Goal: Task Accomplishment & Management: Manage account settings

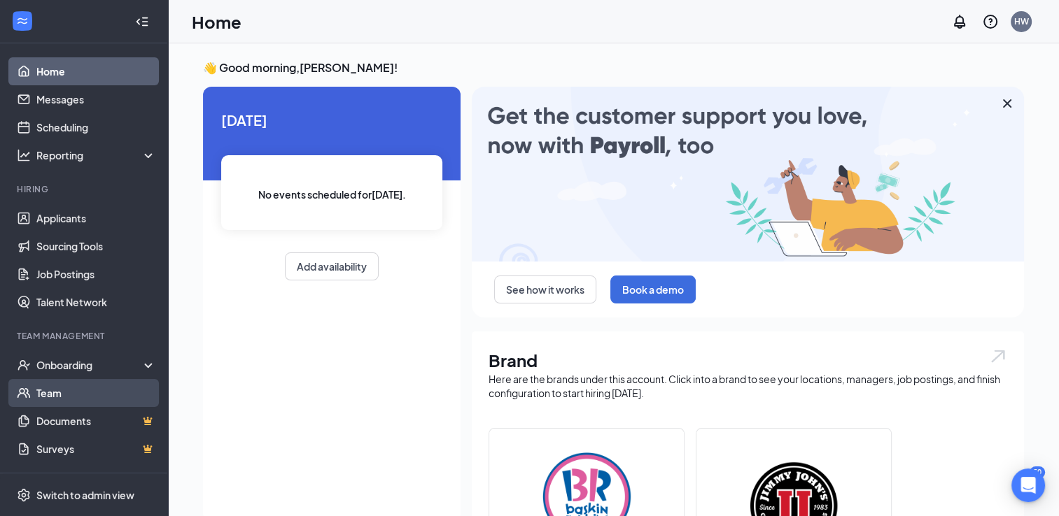
click at [36, 399] on link "Team" at bounding box center [96, 393] width 120 height 28
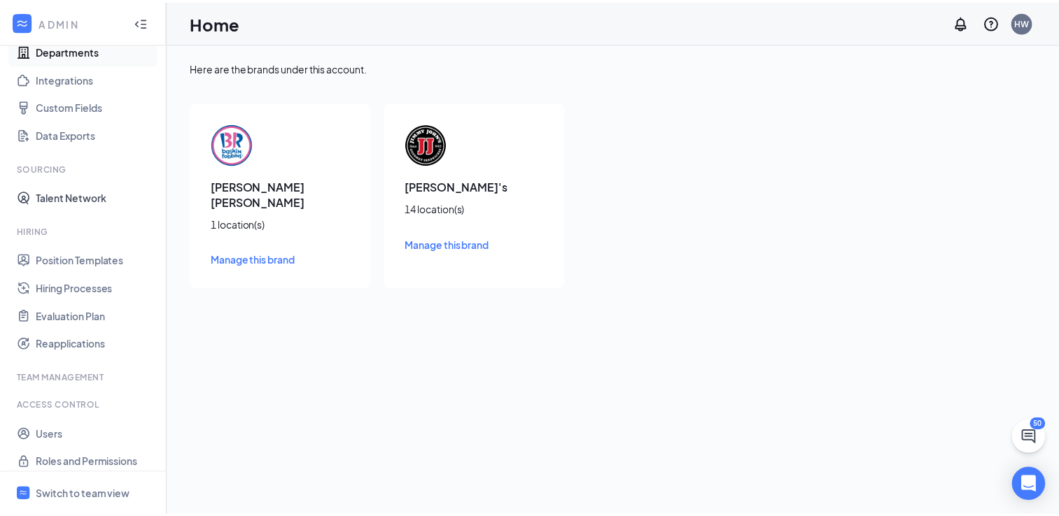
scroll to position [149, 0]
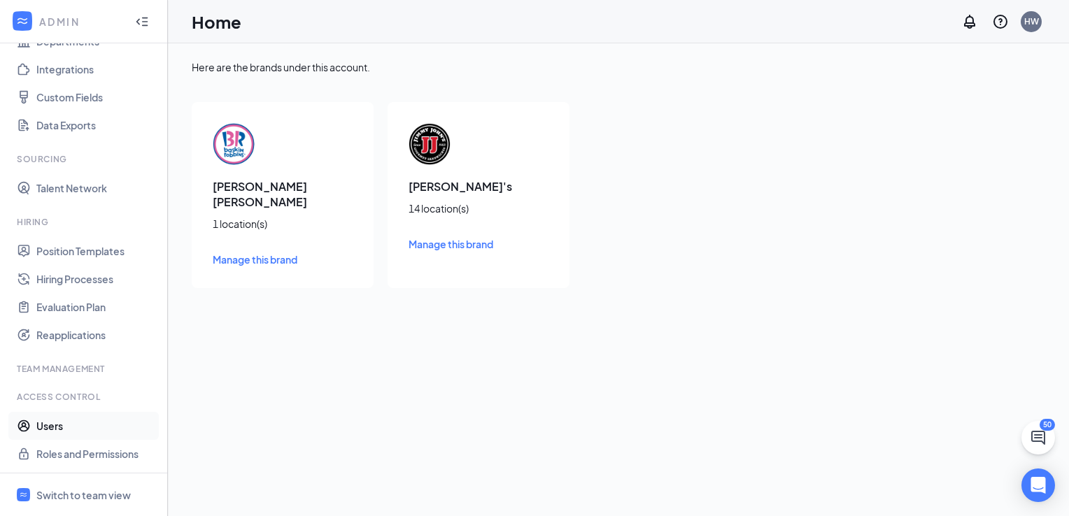
click at [41, 423] on link "Users" at bounding box center [96, 426] width 120 height 28
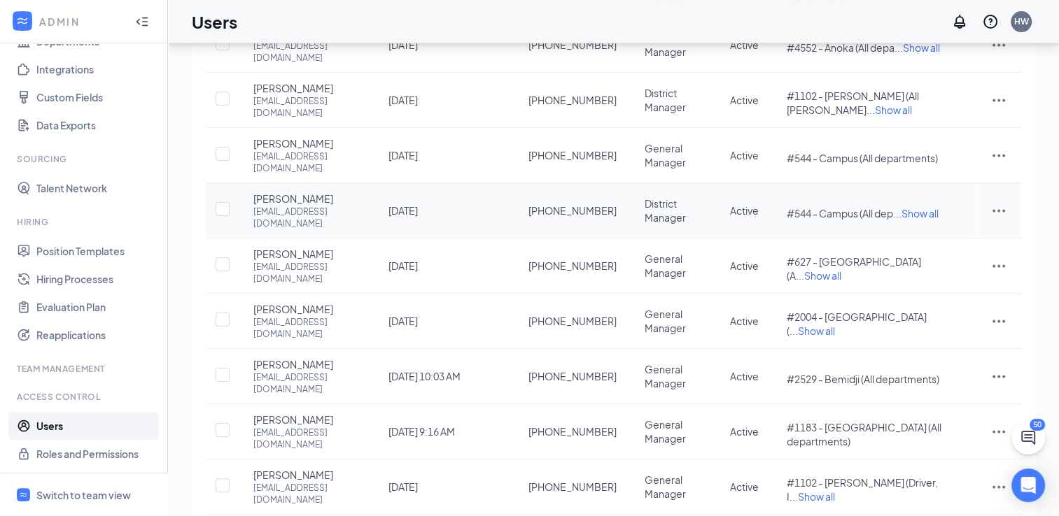
scroll to position [225, 0]
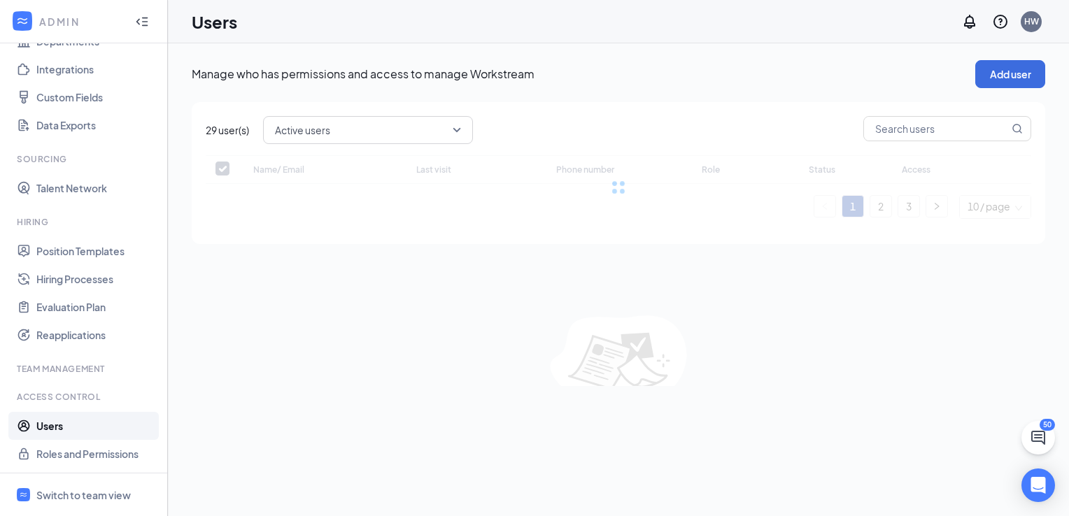
checkbox input "false"
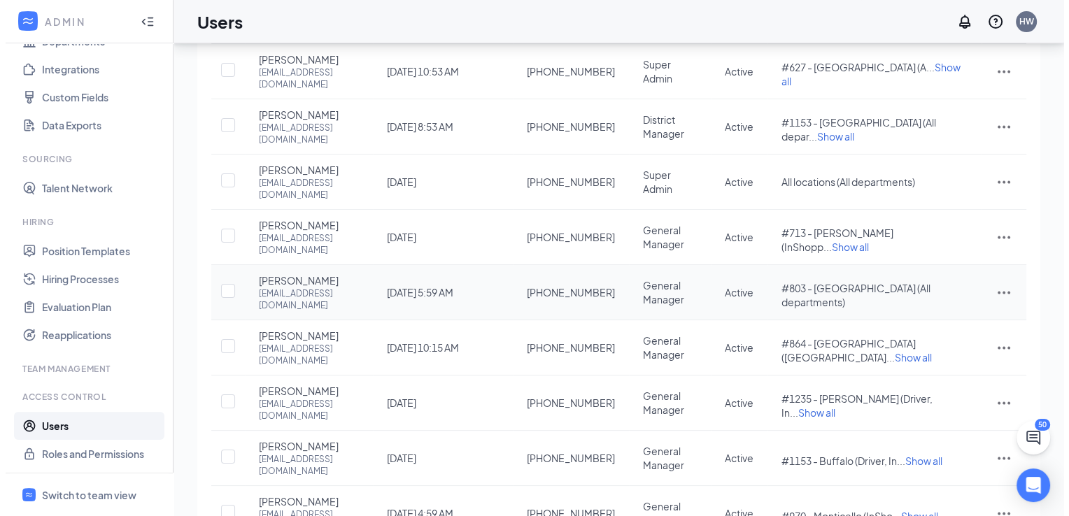
scroll to position [210, 0]
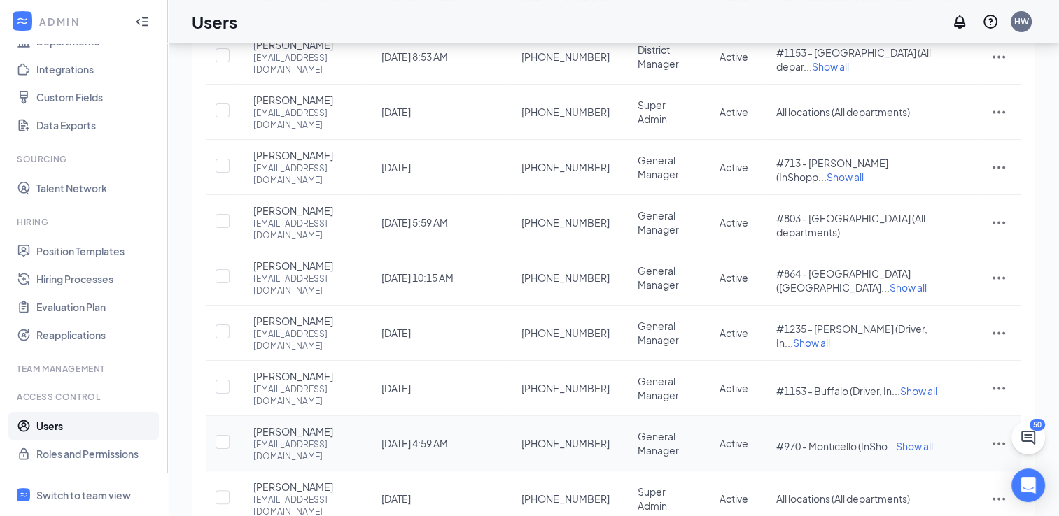
click at [1005, 435] on icon "ActionsIcon" at bounding box center [998, 443] width 17 height 17
click at [924, 423] on span "Edit user" at bounding box center [928, 425] width 40 height 13
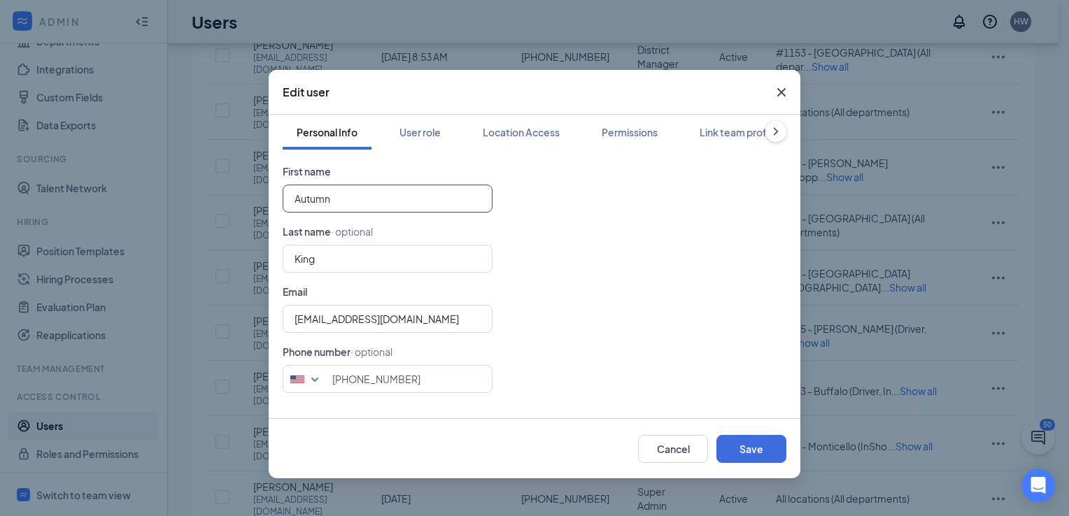
click at [354, 202] on input "Autumn" at bounding box center [388, 199] width 210 height 28
type input "[PERSON_NAME]"
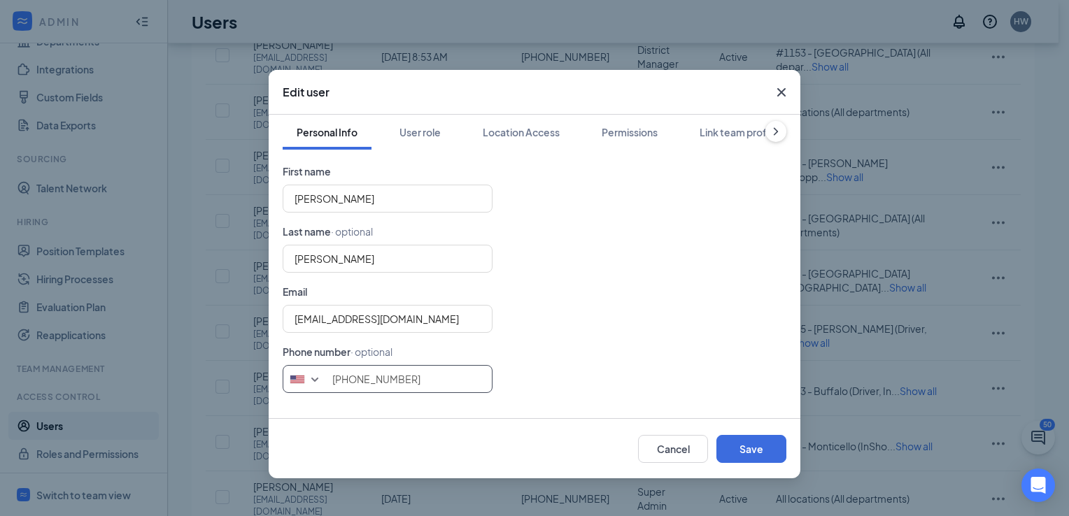
click at [407, 372] on input "[PHONE_NUMBER]" at bounding box center [388, 379] width 210 height 28
click at [411, 138] on div "User role" at bounding box center [420, 132] width 41 height 14
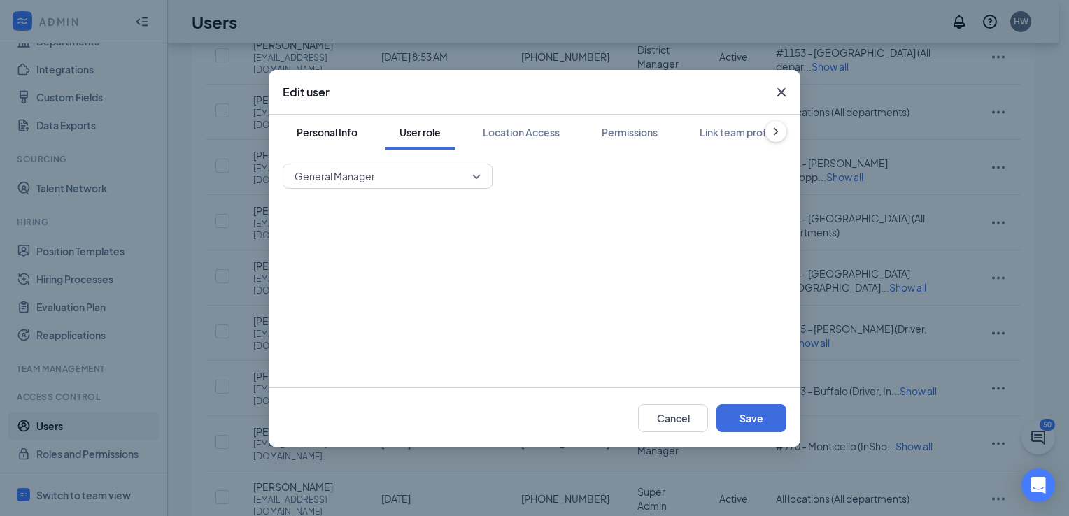
click at [316, 136] on div "Personal Info" at bounding box center [327, 132] width 61 height 14
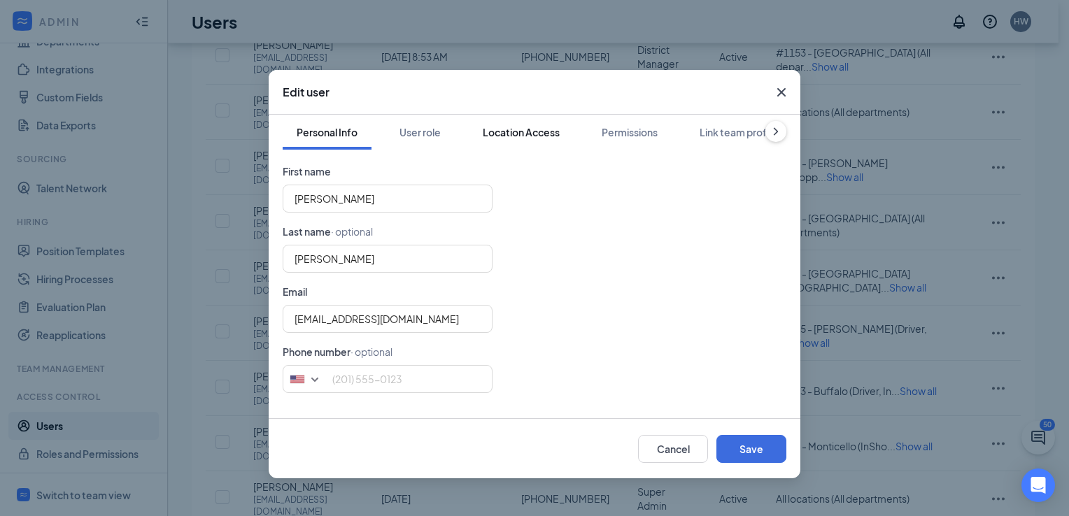
click at [491, 130] on div "Location Access" at bounding box center [521, 132] width 77 height 14
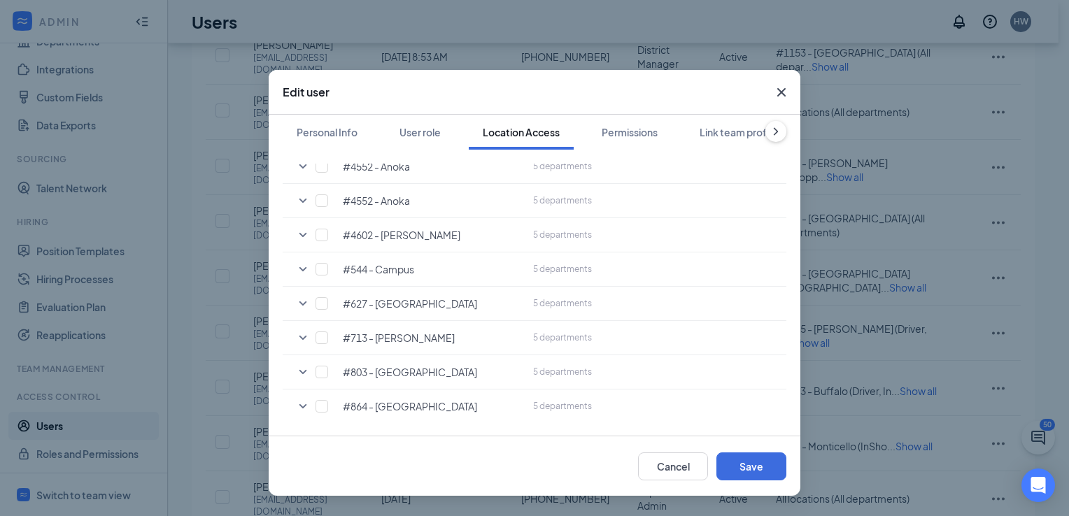
scroll to position [350, 0]
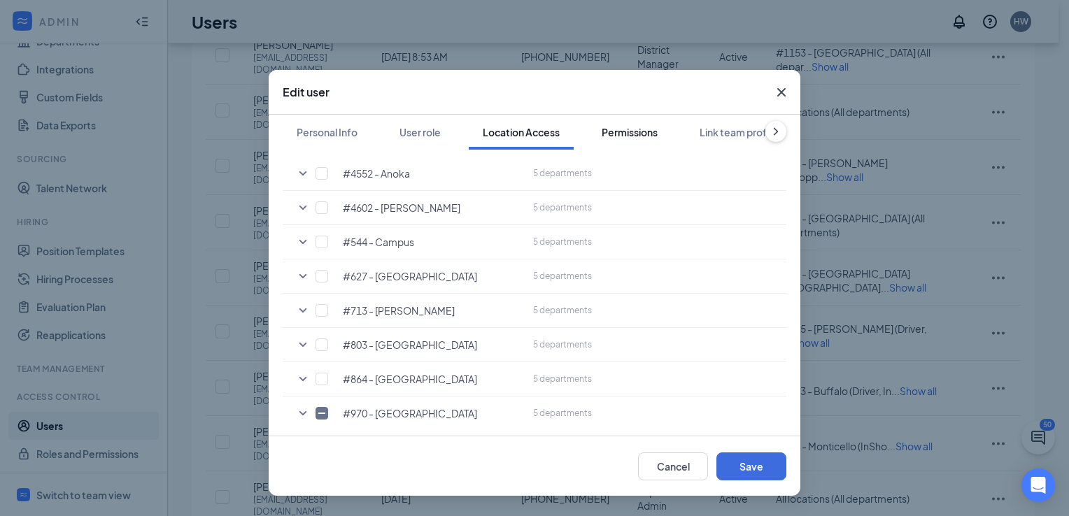
click at [646, 129] on div "Permissions" at bounding box center [630, 132] width 56 height 14
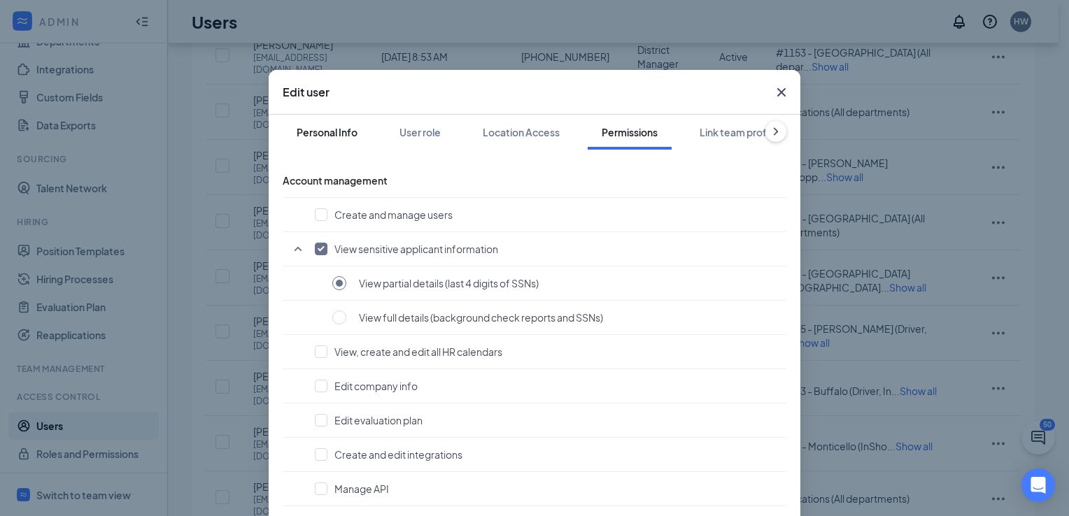
click at [318, 125] on div "Personal Info" at bounding box center [327, 132] width 61 height 14
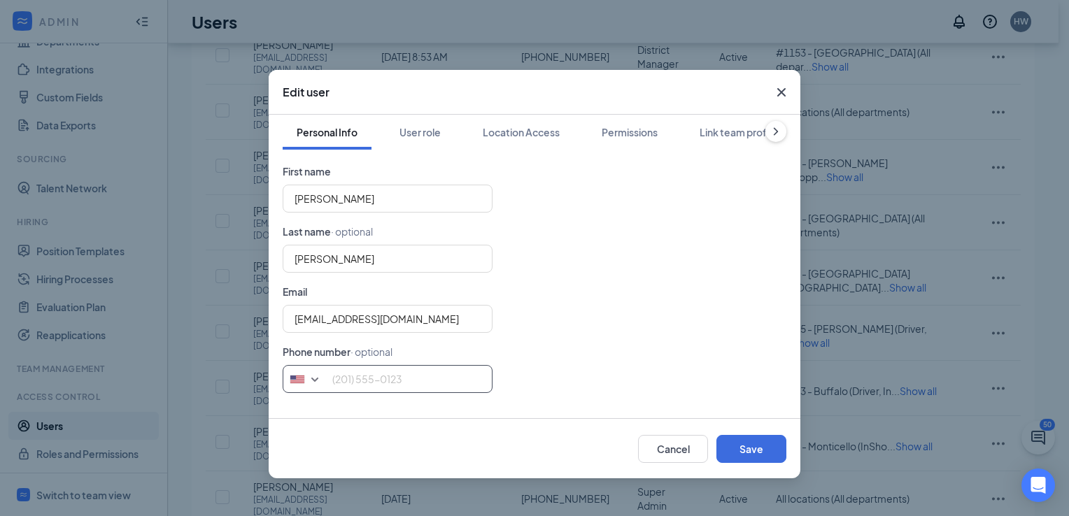
click at [344, 372] on input "tel" at bounding box center [388, 379] width 210 height 28
type input "7634000476"
click at [759, 452] on button "Save" at bounding box center [752, 449] width 70 height 28
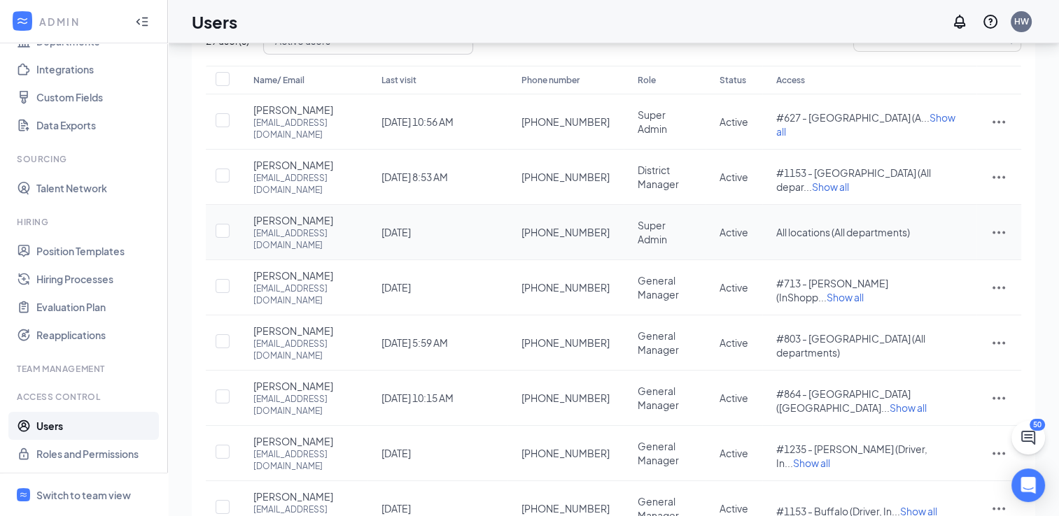
scroll to position [210, 0]
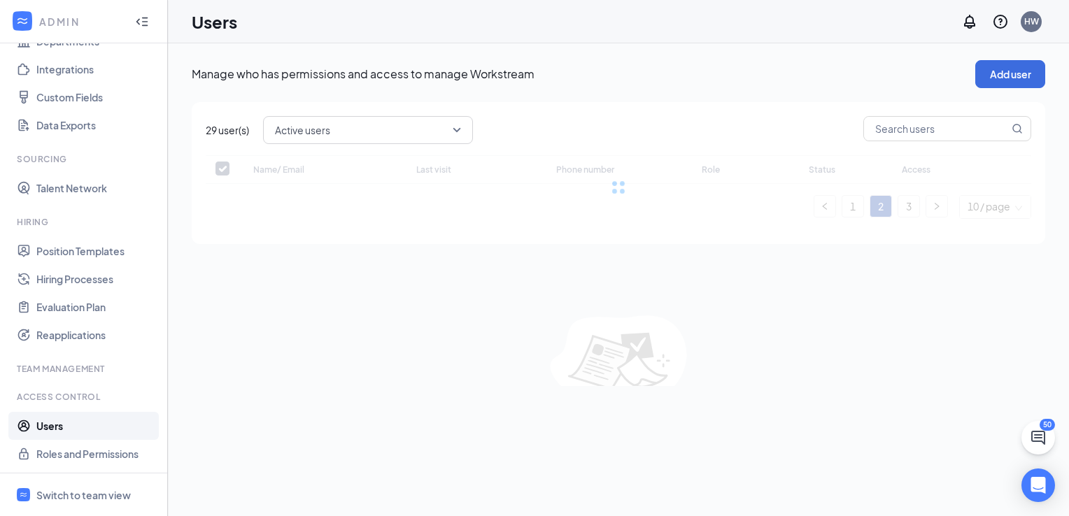
checkbox input "false"
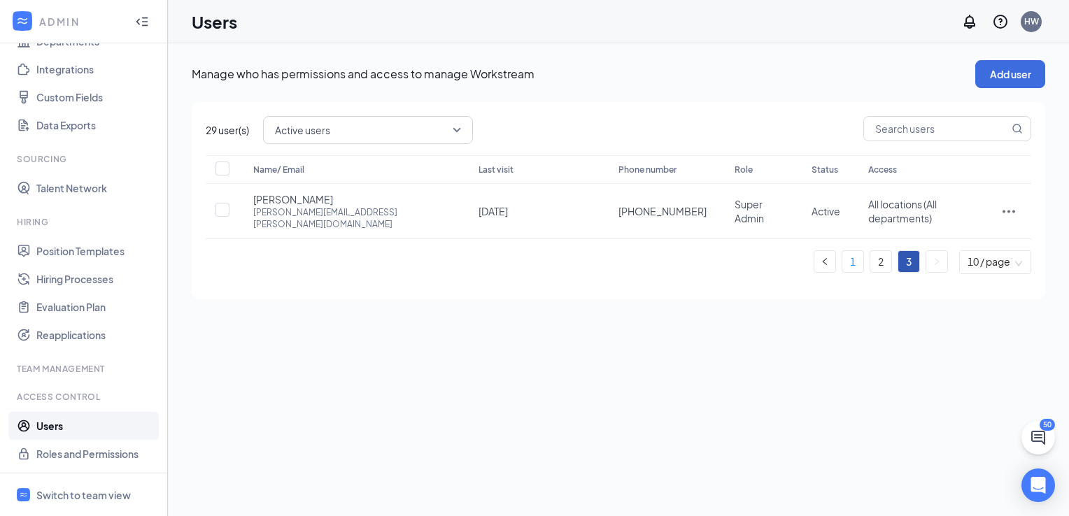
click at [854, 251] on link "1" at bounding box center [853, 261] width 21 height 21
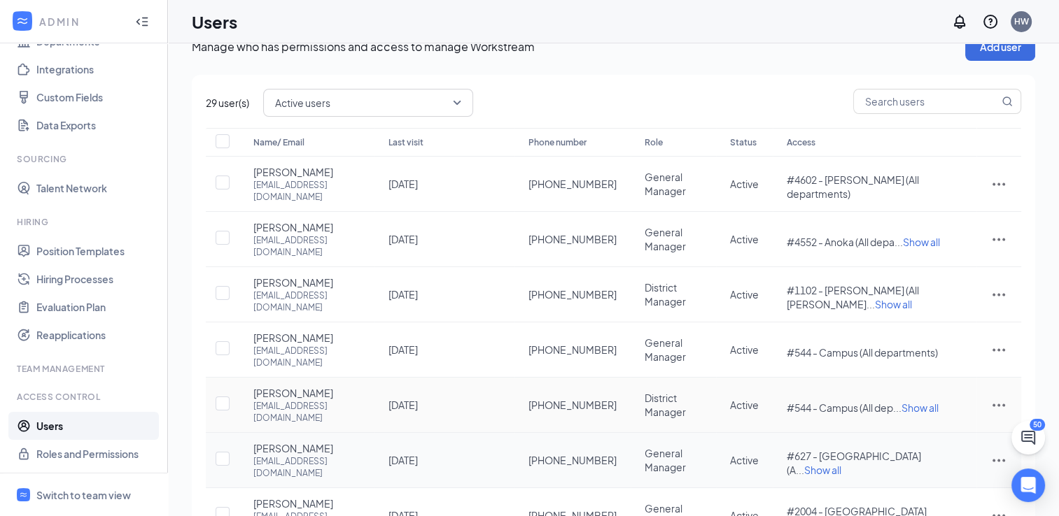
scroll to position [70, 0]
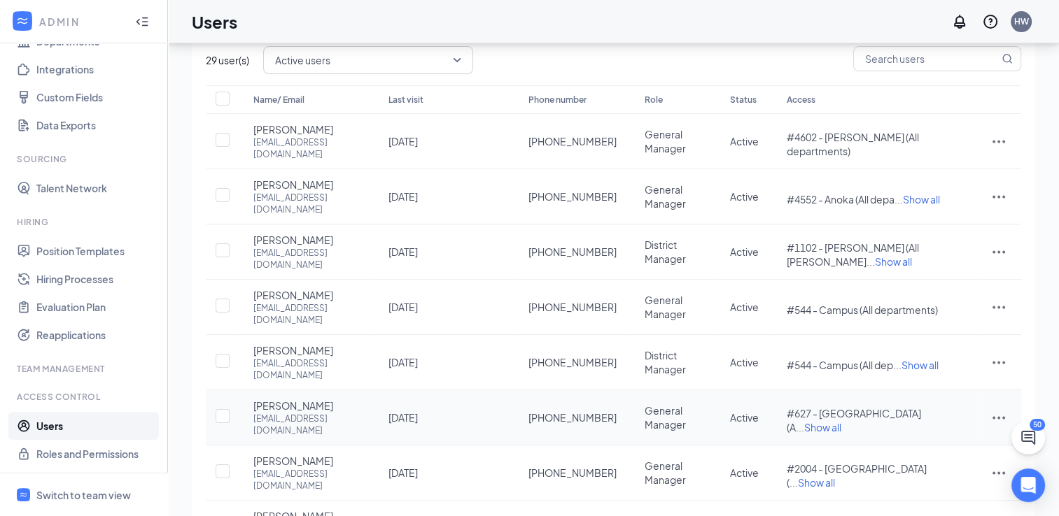
click at [990, 409] on icon "ActionsIcon" at bounding box center [998, 417] width 17 height 17
click at [940, 404] on span "Edit user" at bounding box center [928, 406] width 40 height 13
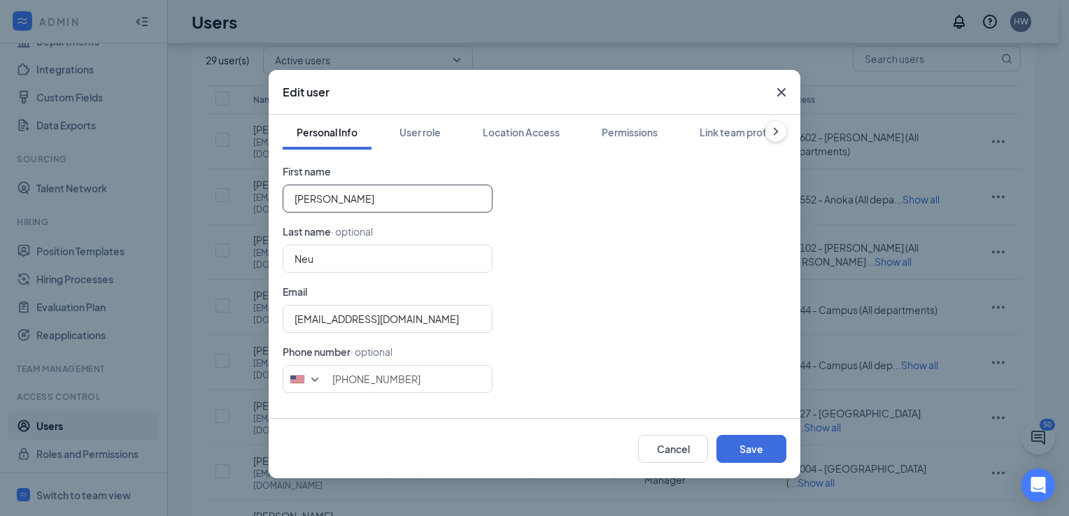
click at [345, 197] on input "[PERSON_NAME]" at bounding box center [388, 199] width 210 height 28
type input "[PERSON_NAME]"
click at [419, 388] on input "[PHONE_NUMBER]" at bounding box center [388, 379] width 210 height 28
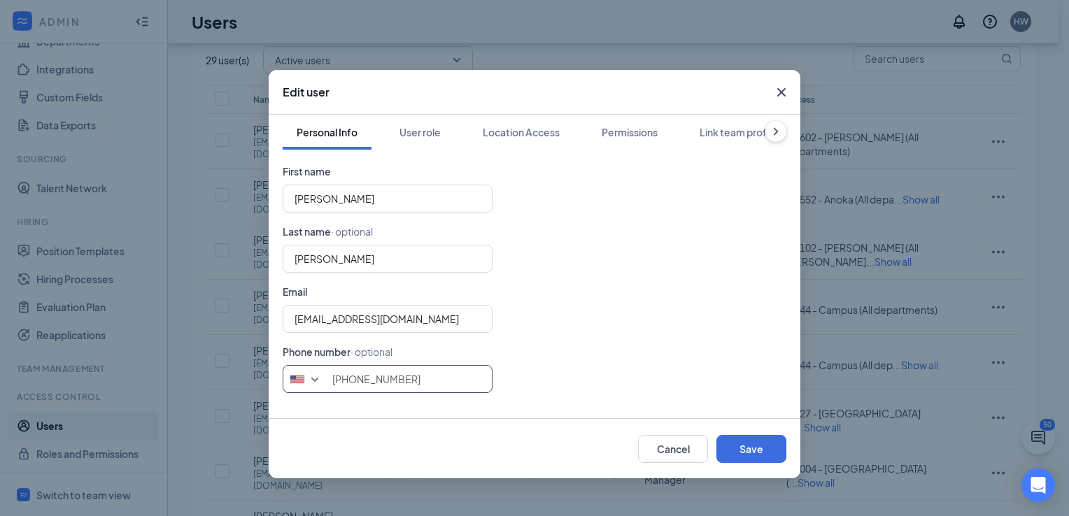
click at [419, 388] on input "[PHONE_NUMBER]" at bounding box center [388, 379] width 210 height 28
type input "6126954832"
click at [755, 449] on button "Save" at bounding box center [752, 449] width 70 height 28
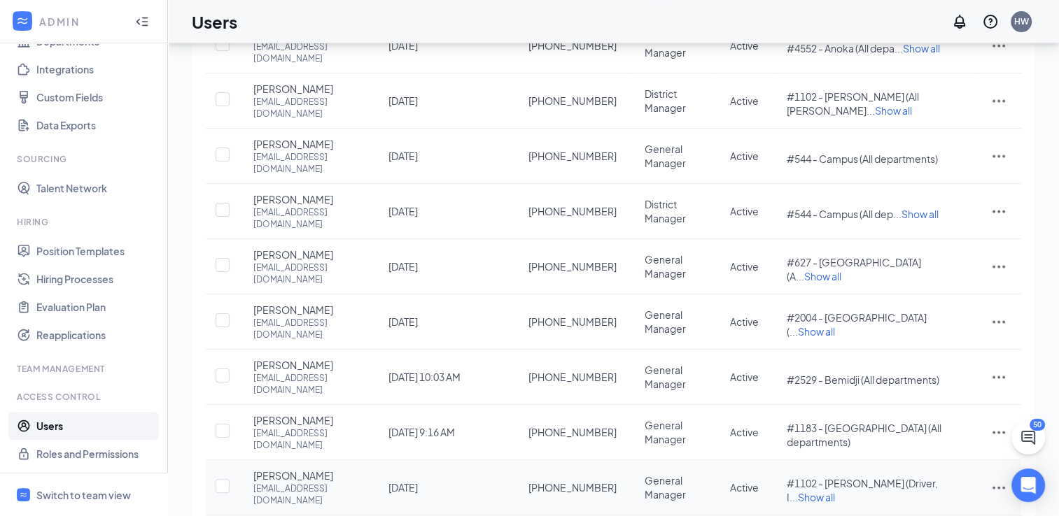
scroll to position [225, 0]
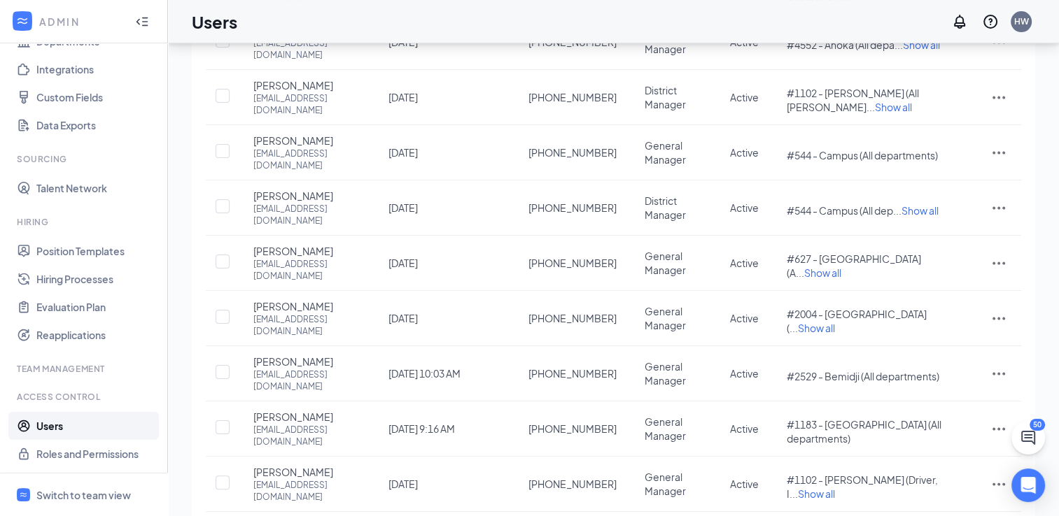
drag, startPoint x: 866, startPoint y: 462, endPoint x: 858, endPoint y: 458, distance: 9.4
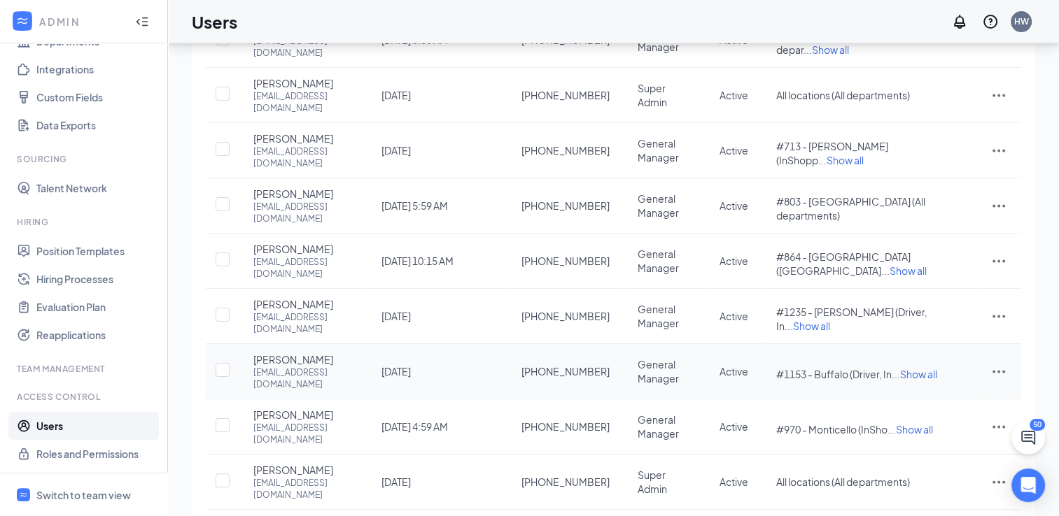
scroll to position [236, 0]
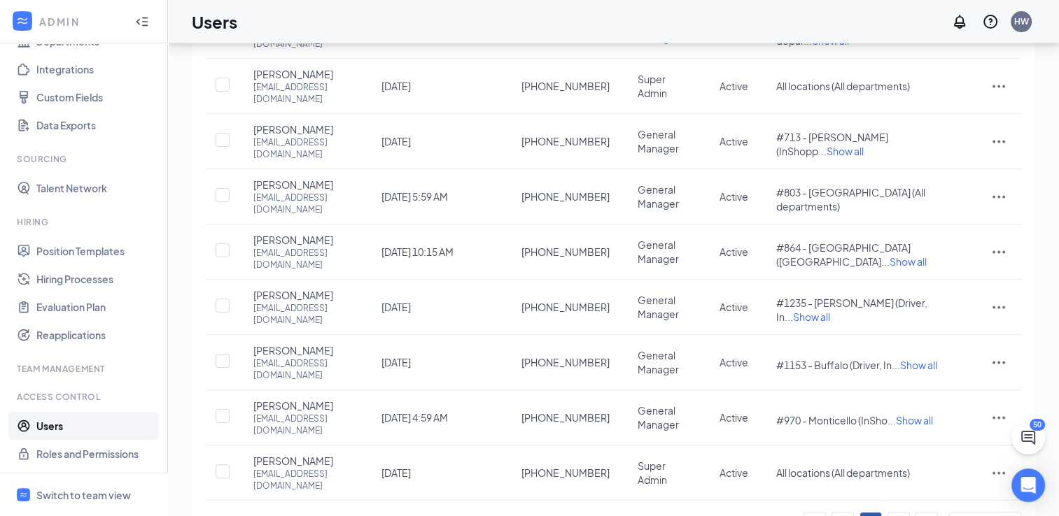
click at [904, 513] on link "3" at bounding box center [898, 523] width 21 height 21
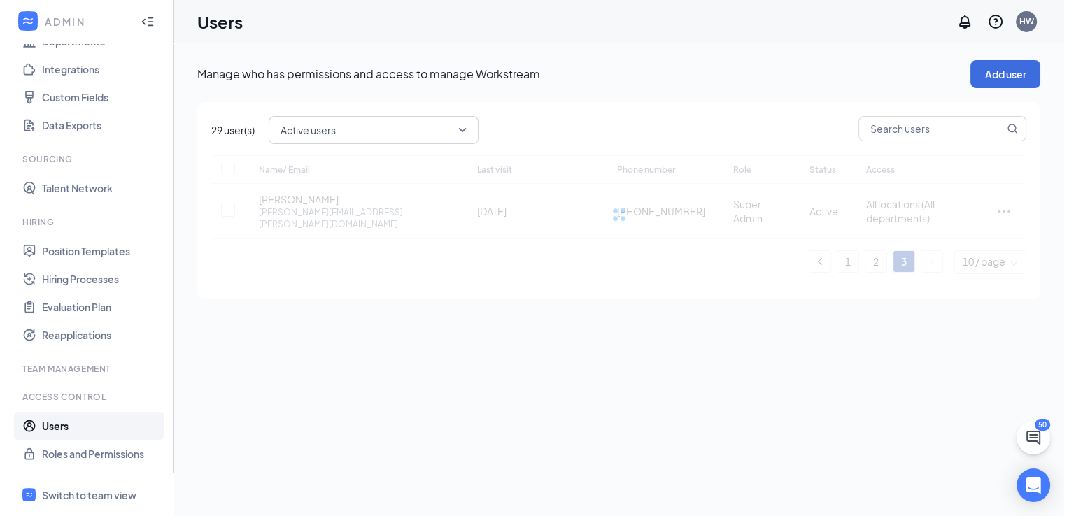
scroll to position [0, 0]
